Goal: Task Accomplishment & Management: Manage account settings

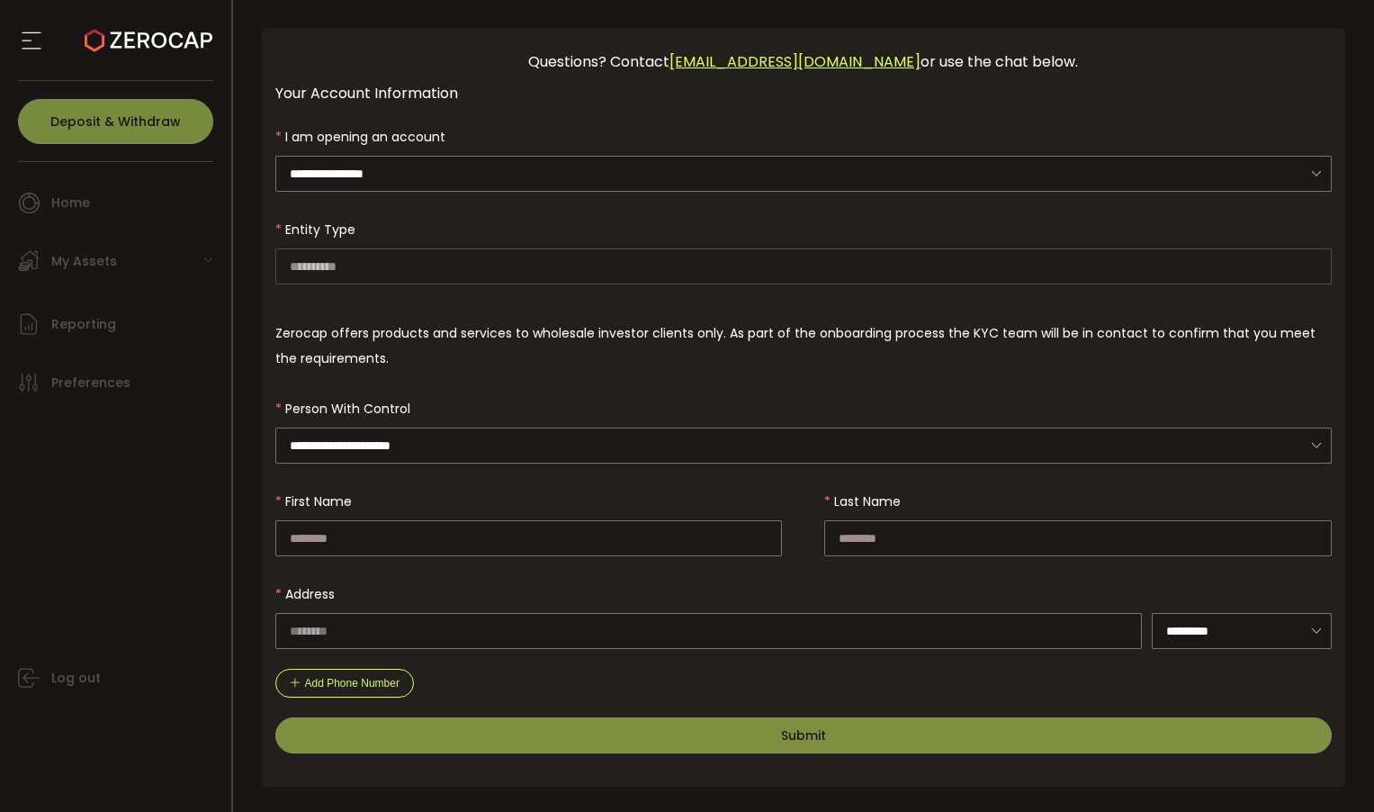
scroll to position [82, 0]
click at [456, 439] on input "**********" at bounding box center [803, 446] width 1057 height 36
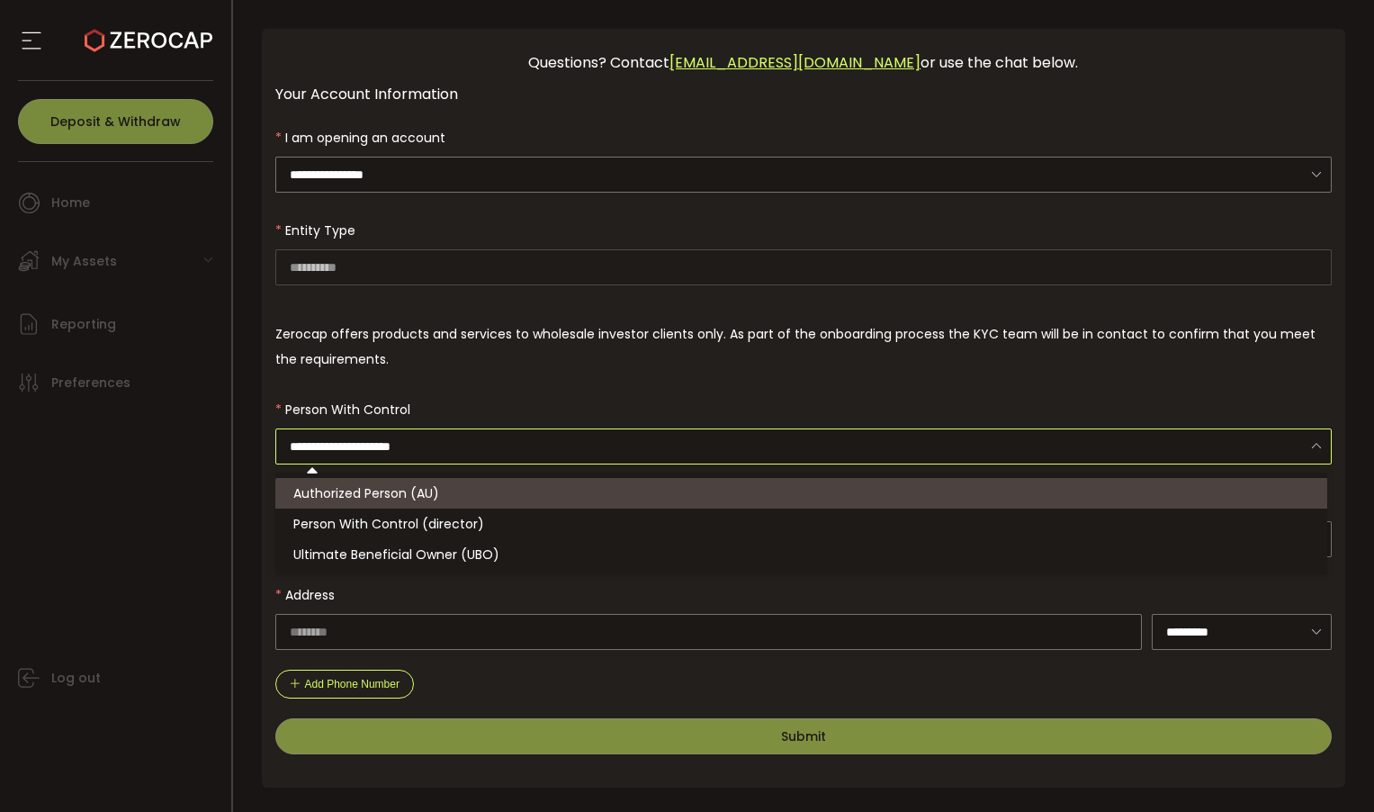
click at [456, 439] on input "**********" at bounding box center [803, 446] width 1057 height 36
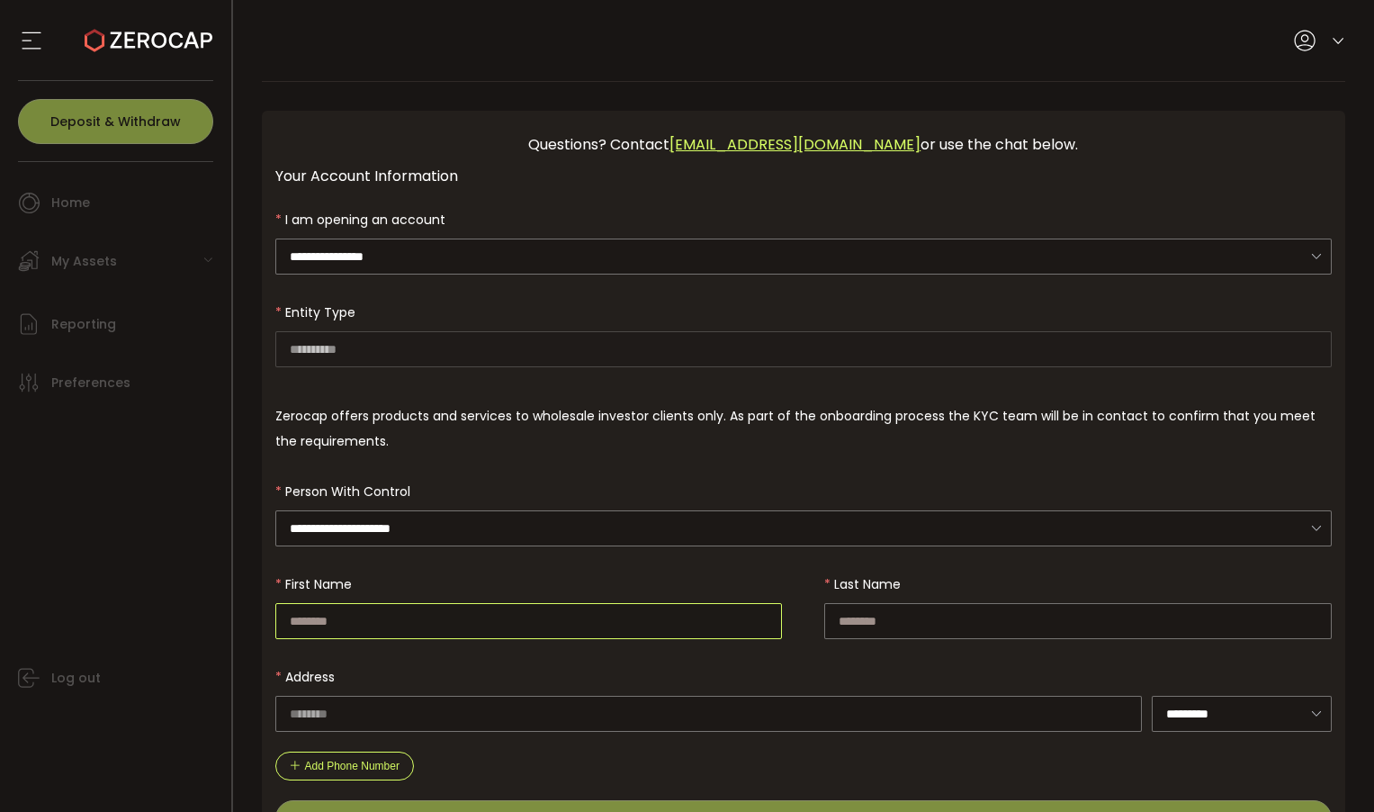
scroll to position [0, 0]
click at [461, 263] on input "**********" at bounding box center [803, 256] width 1057 height 36
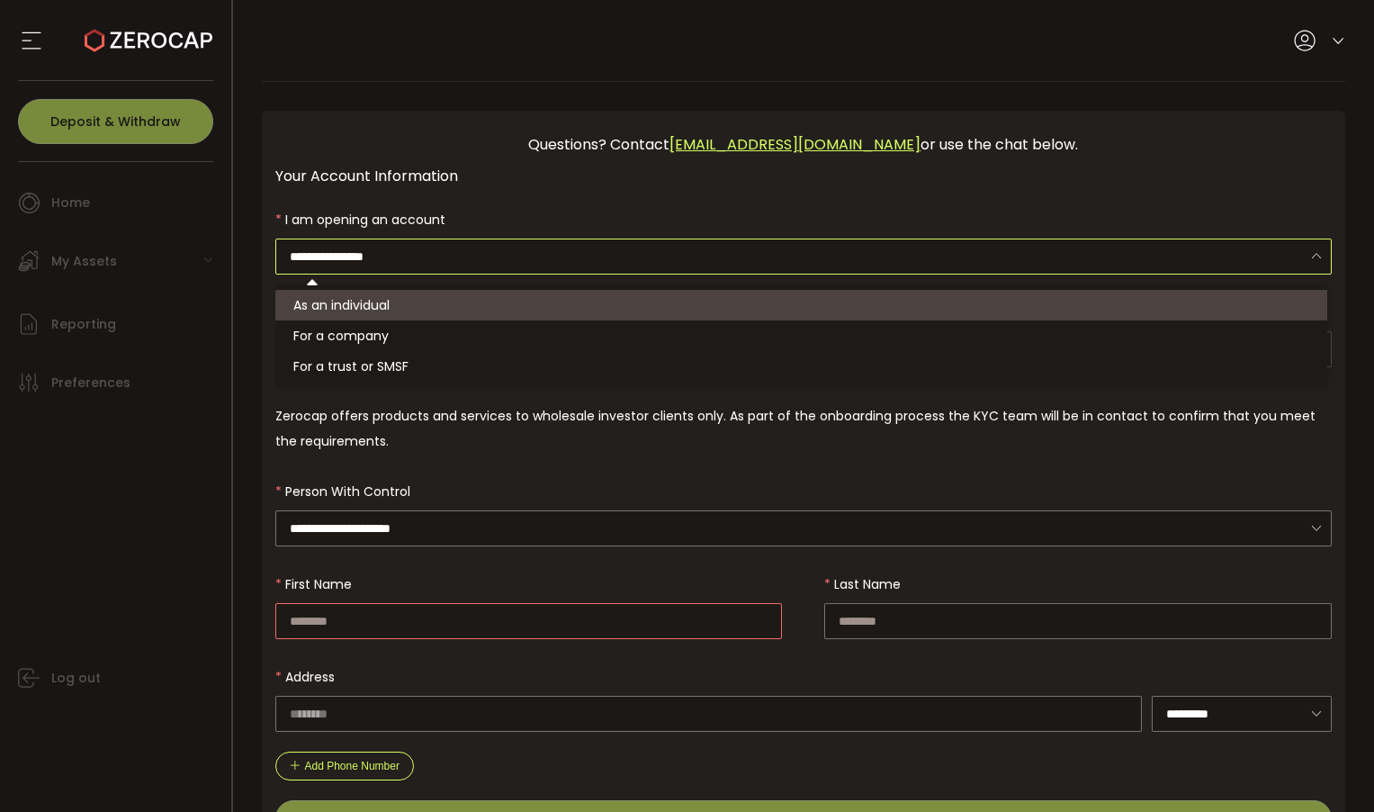
click at [1332, 42] on icon at bounding box center [1338, 41] width 14 height 14
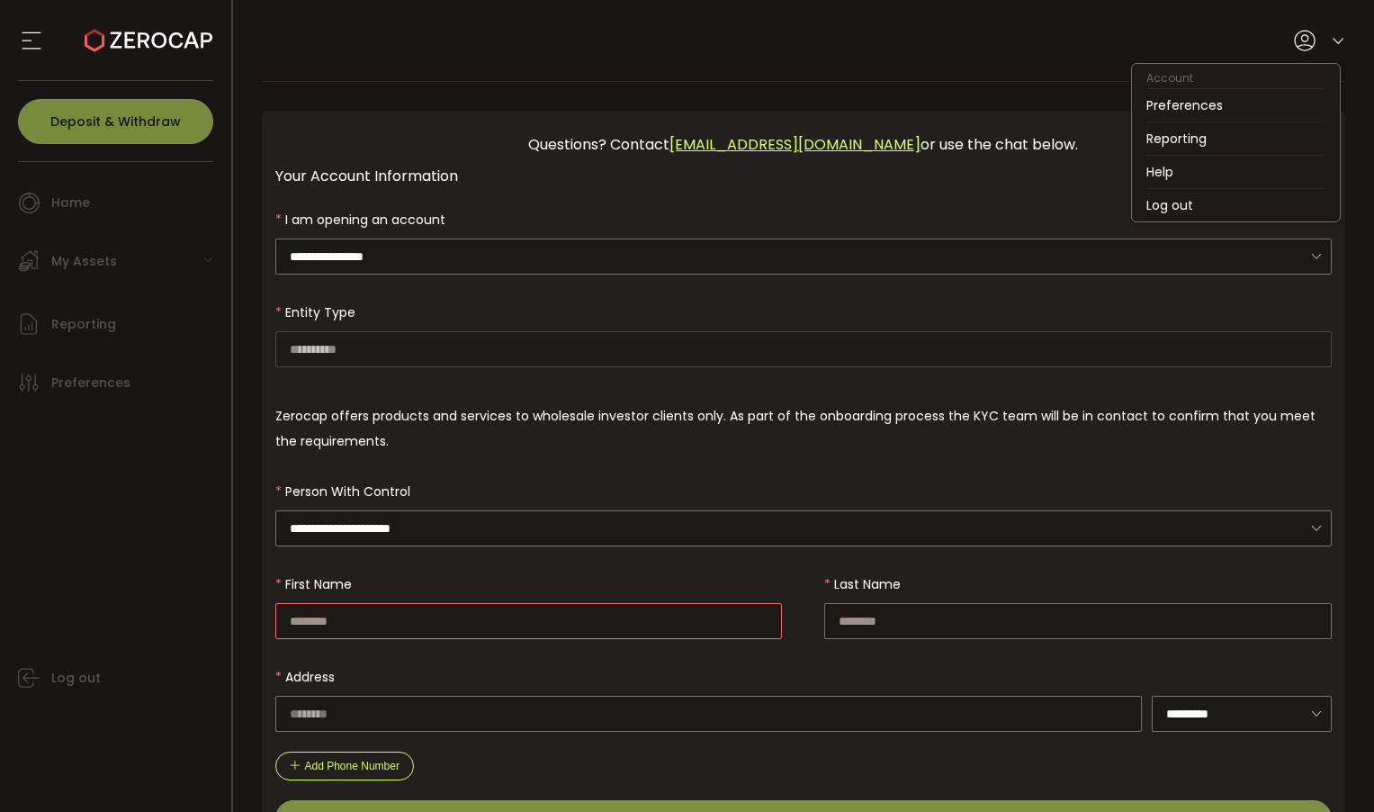
click at [964, 169] on div "Your Account Information" at bounding box center [803, 176] width 1057 height 22
click at [1331, 38] on icon at bounding box center [1338, 41] width 14 height 14
click at [1036, 243] on input "**********" at bounding box center [803, 256] width 1057 height 36
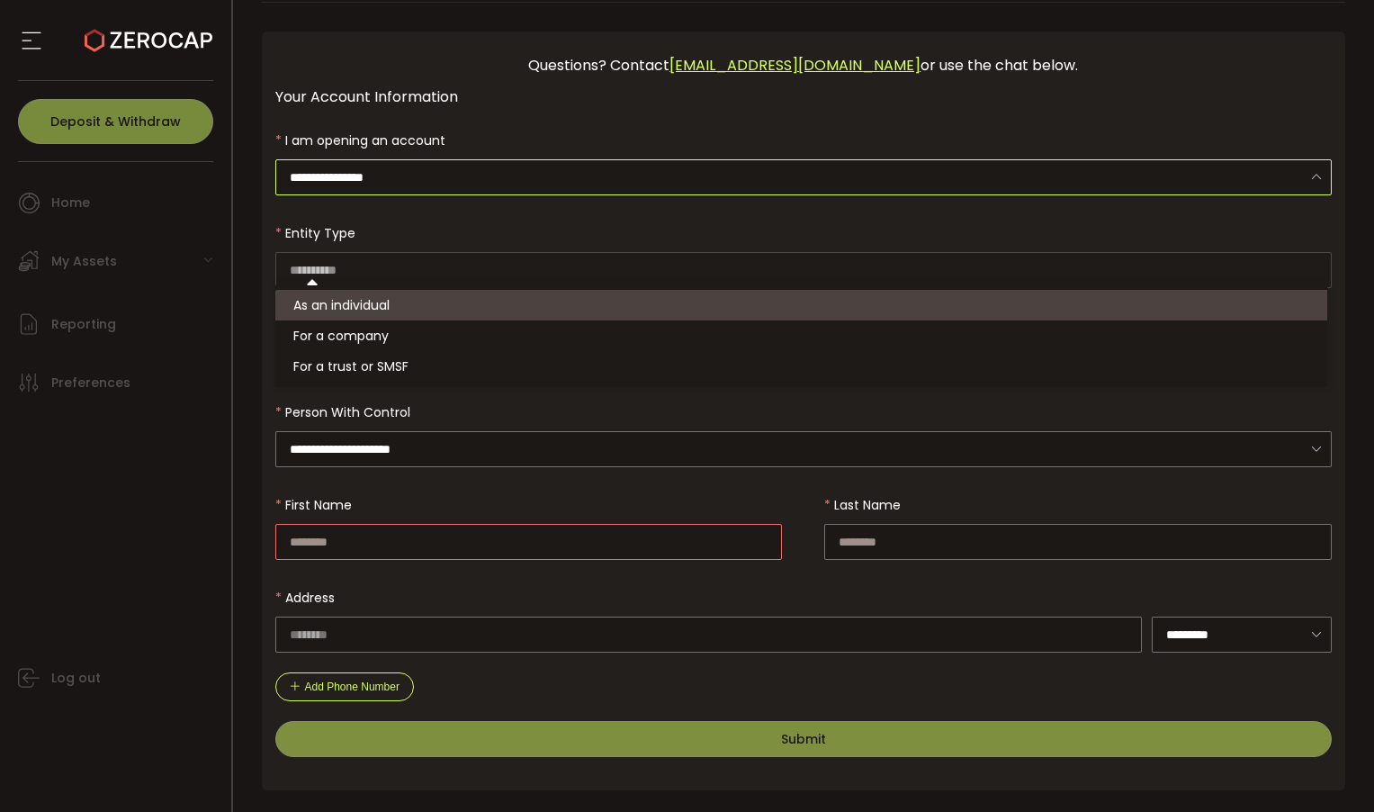
scroll to position [81, 0]
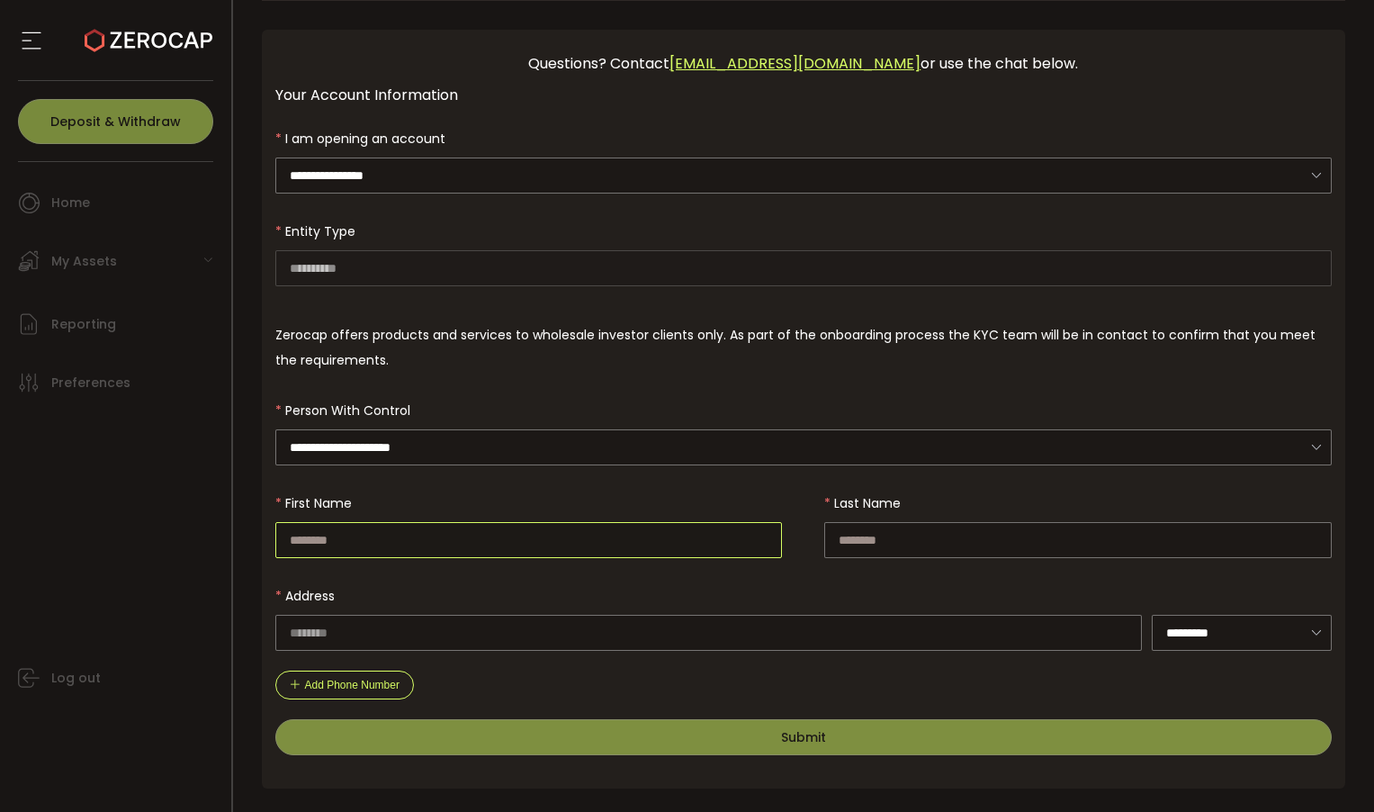
click at [642, 544] on input "text" at bounding box center [528, 540] width 507 height 36
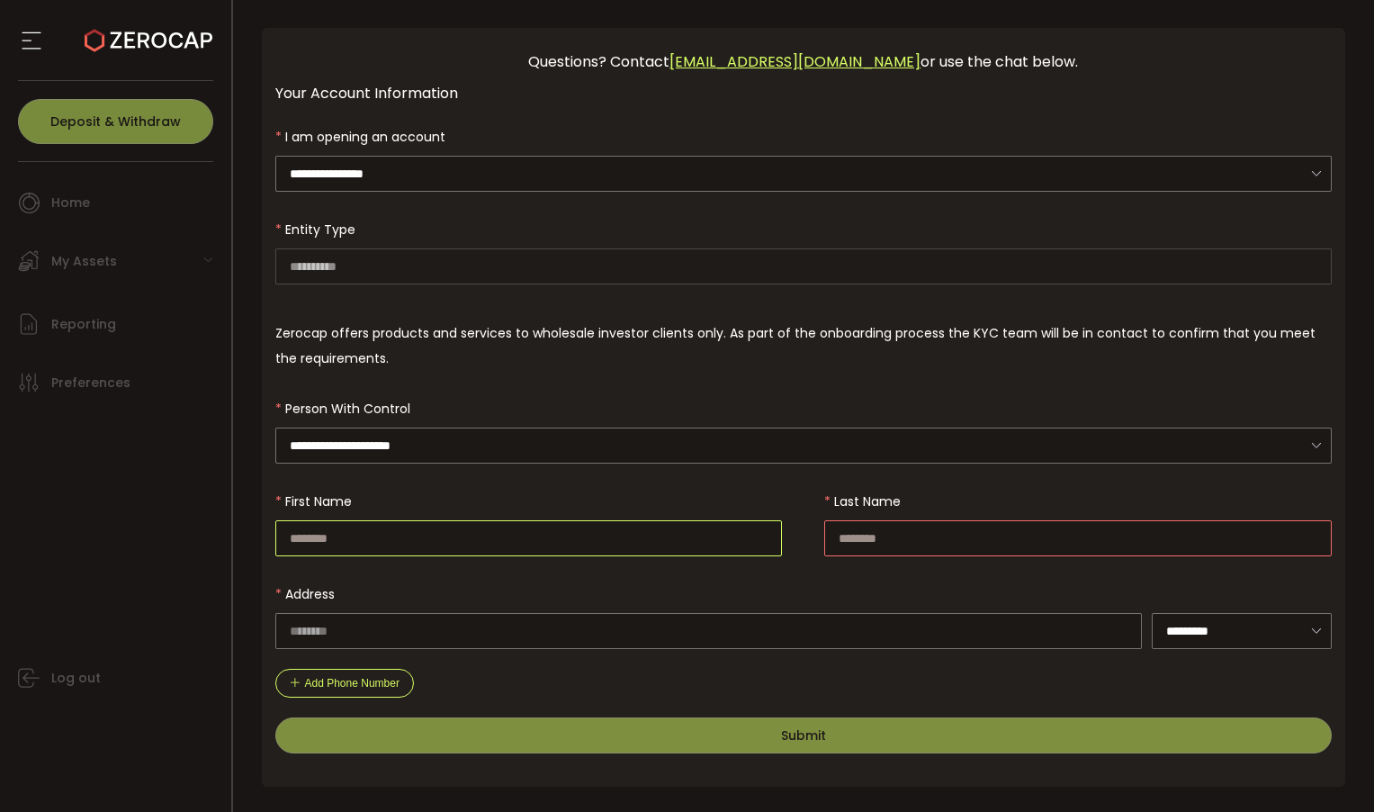
scroll to position [82, 0]
click at [494, 527] on input "text" at bounding box center [528, 539] width 507 height 36
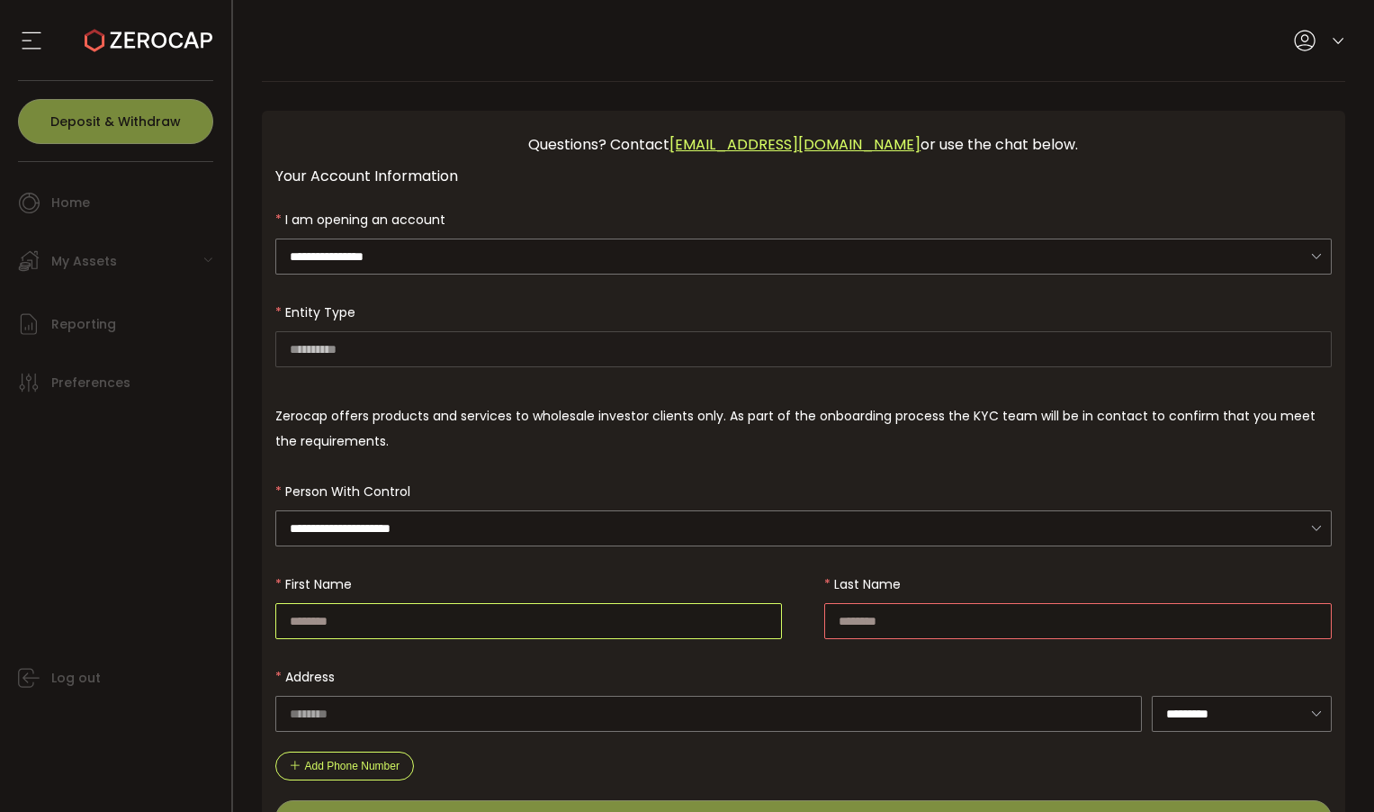
scroll to position [0, 0]
click at [1323, 38] on div at bounding box center [1319, 41] width 51 height 22
click at [1331, 40] on icon at bounding box center [1338, 41] width 14 height 14
click at [1201, 202] on li "Log out" at bounding box center [1236, 205] width 208 height 32
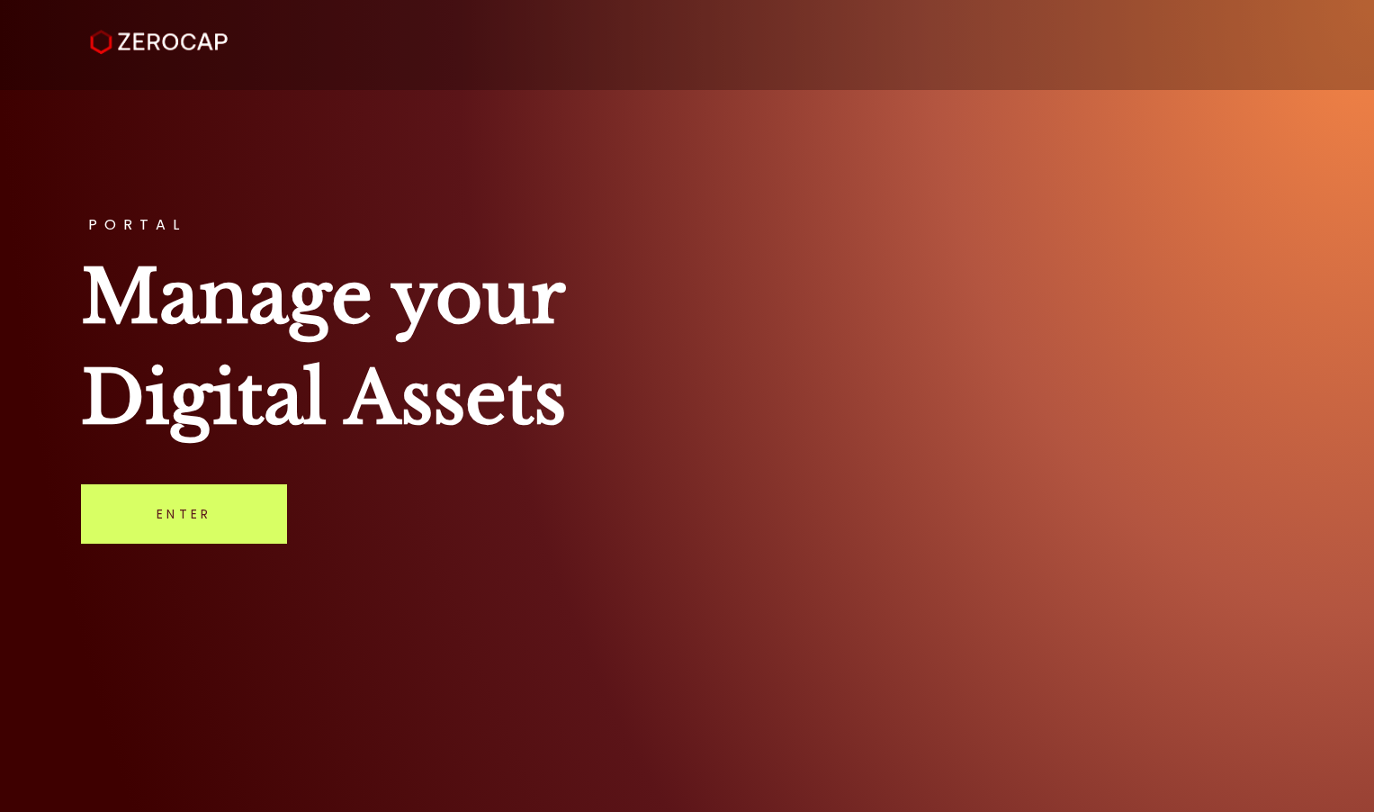
drag, startPoint x: 594, startPoint y: 427, endPoint x: 518, endPoint y: 594, distance: 182.8
click at [518, 594] on div "PORTAL Manage your Digital Assets Enter" at bounding box center [687, 406] width 1374 height 812
click at [489, 638] on div "PORTAL Manage your Digital Assets Enter" at bounding box center [687, 406] width 1374 height 812
click at [855, 431] on h1 "Manage your Digital Assets" at bounding box center [687, 348] width 1212 height 202
click at [211, 489] on link "Enter" at bounding box center [184, 513] width 206 height 59
